Goal: Information Seeking & Learning: Learn about a topic

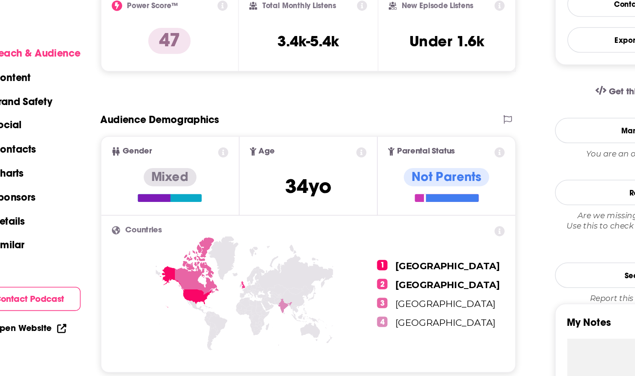
scroll to position [231, 0]
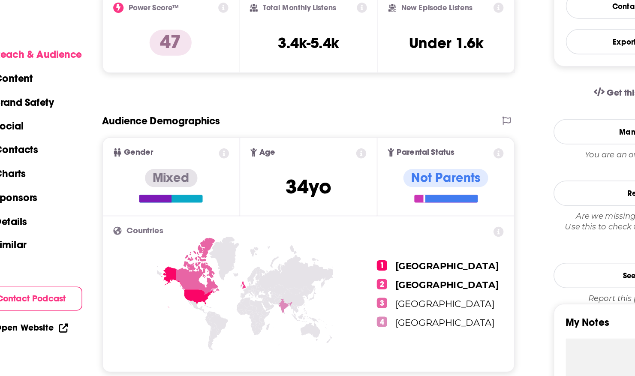
click at [391, 164] on div "Not Parents" at bounding box center [371, 159] width 56 height 22
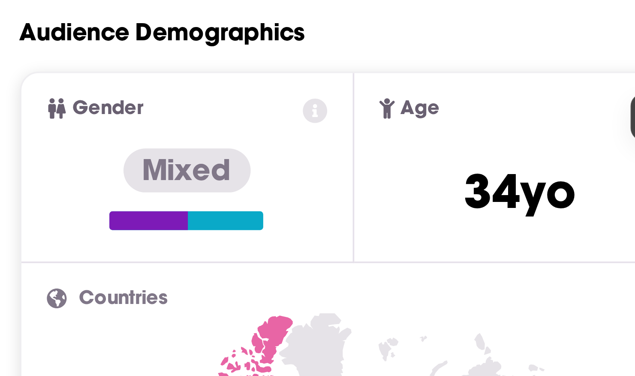
click at [206, 167] on div at bounding box center [189, 167] width 42 height 5
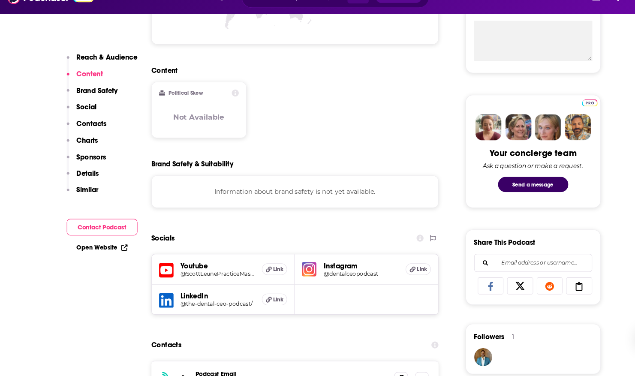
scroll to position [454, 0]
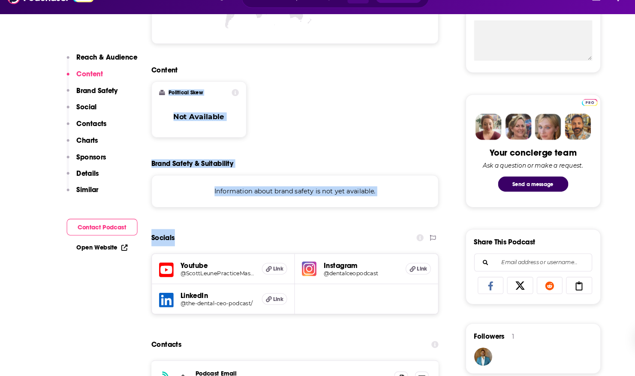
drag, startPoint x: 206, startPoint y: 167, endPoint x: 339, endPoint y: 23, distance: 196.2
